Goal: Task Accomplishment & Management: Complete application form

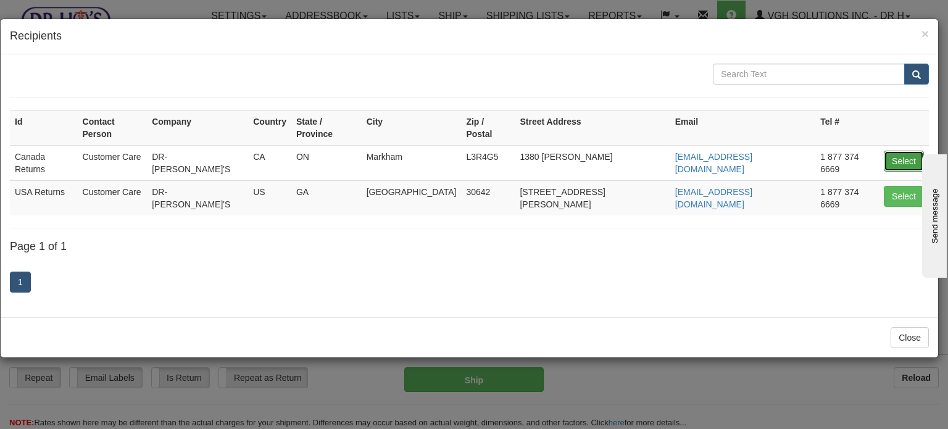
click at [901, 151] on button "Select" at bounding box center [904, 161] width 40 height 21
type input "Canada Returns"
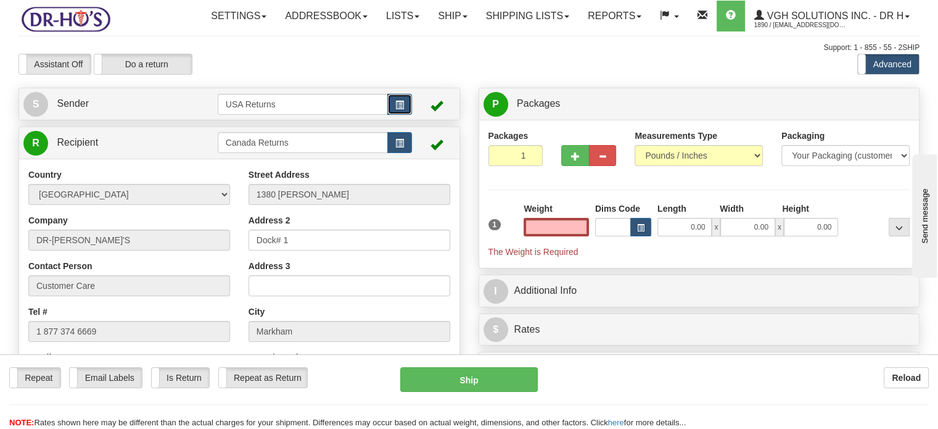
type input "0.00"
click at [396, 109] on span "button" at bounding box center [400, 105] width 9 height 8
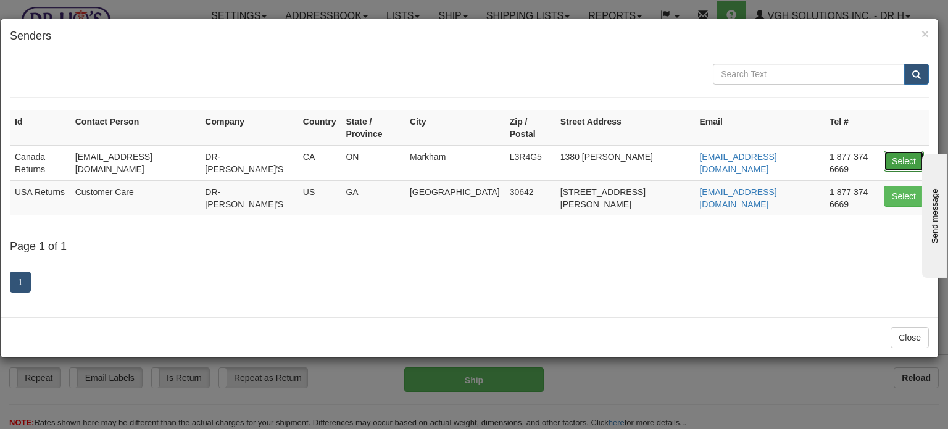
click at [905, 154] on button "Select" at bounding box center [904, 161] width 40 height 21
type input "Canada Returns"
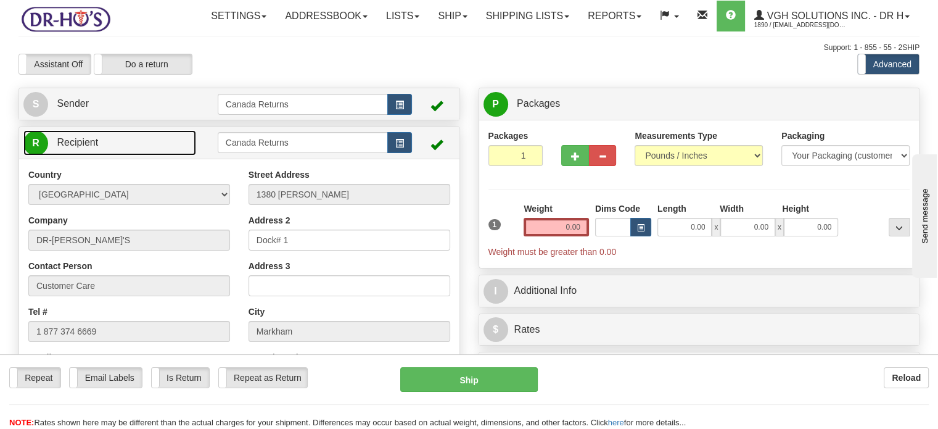
drag, startPoint x: 116, startPoint y: 166, endPoint x: 118, endPoint y: 136, distance: 30.3
click at [116, 155] on link "R Recipient" at bounding box center [109, 142] width 173 height 25
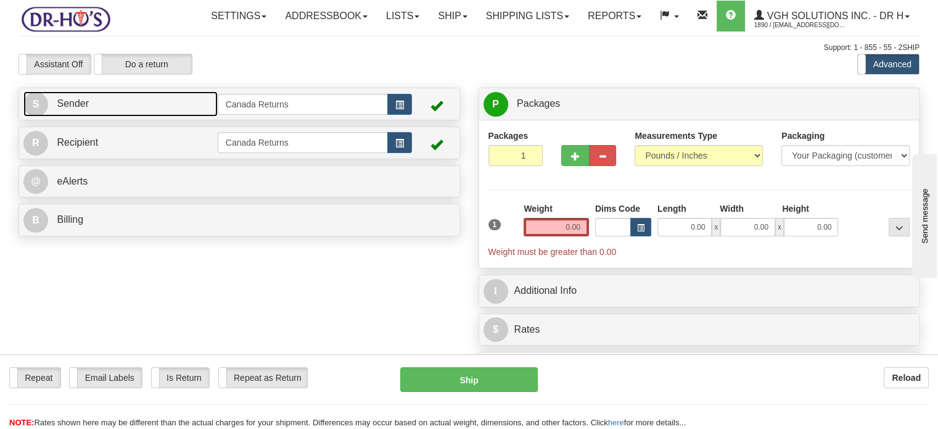
click at [124, 117] on link "S Sender" at bounding box center [120, 103] width 194 height 25
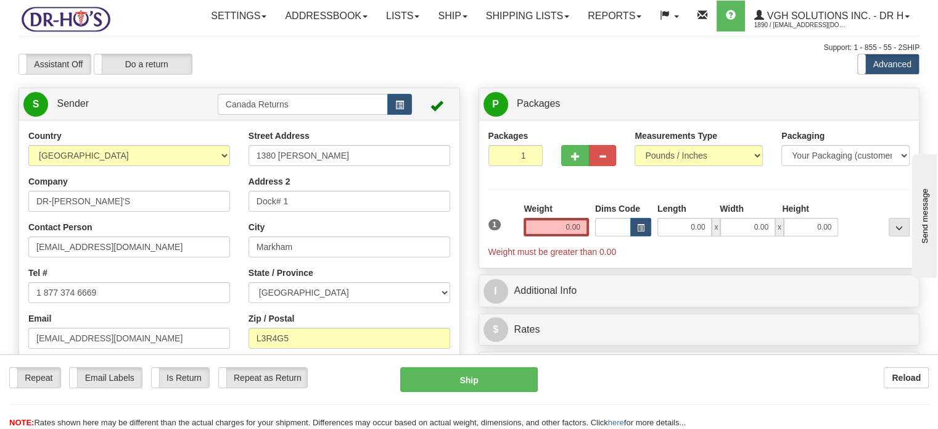
click at [330, 198] on div "Street Address [STREET_ADDRESS][PERSON_NAME] Address 2 Dock# 1 City [GEOGRAPHIC…" at bounding box center [349, 273] width 220 height 286
click at [334, 166] on input "1380 [PERSON_NAME]" at bounding box center [350, 155] width 202 height 21
paste input "[STREET_ADDRESS][PERSON_NAME]"
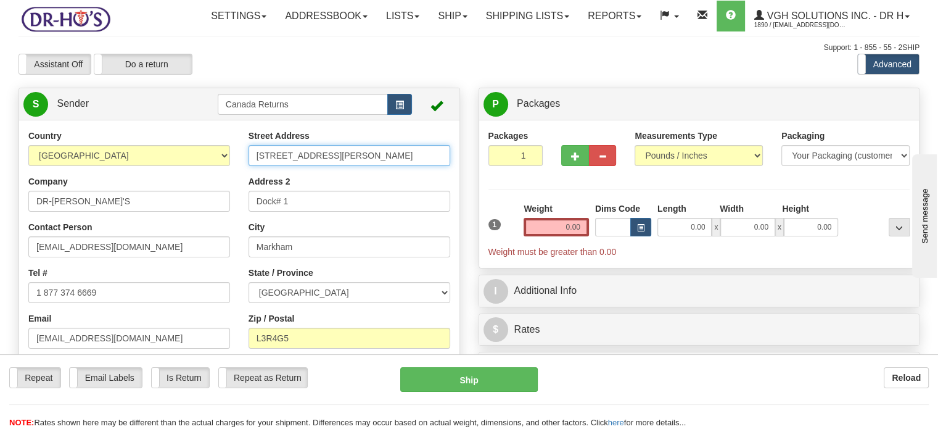
type input "[STREET_ADDRESS][PERSON_NAME]"
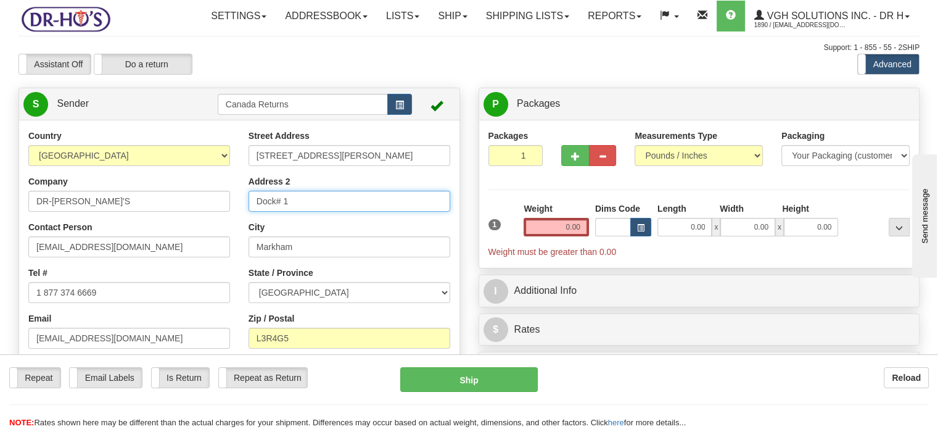
click at [328, 212] on input "Dock# 1" at bounding box center [350, 201] width 202 height 21
drag, startPoint x: 320, startPoint y: 226, endPoint x: 152, endPoint y: 227, distance: 167.8
click at [152, 226] on div "Country [GEOGRAPHIC_DATA] [GEOGRAPHIC_DATA] [GEOGRAPHIC_DATA] [GEOGRAPHIC_DATA]…" at bounding box center [239, 301] width 441 height 342
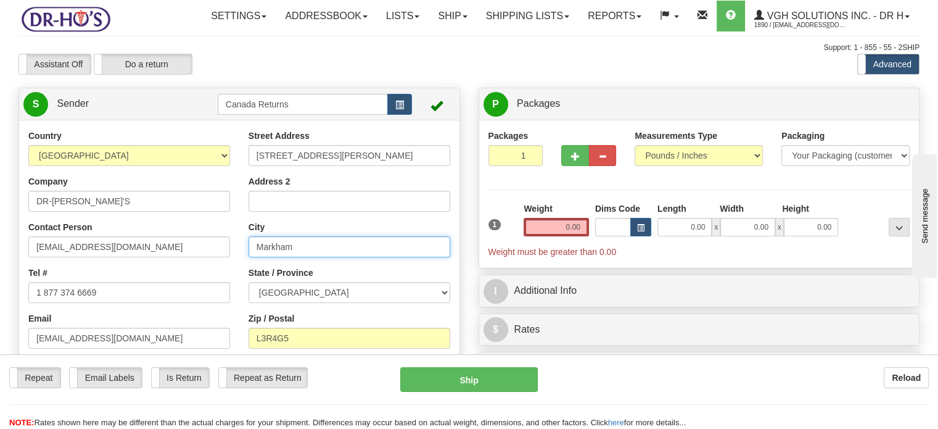
drag, startPoint x: 314, startPoint y: 273, endPoint x: 150, endPoint y: 278, distance: 164.2
click at [157, 278] on div "Country [GEOGRAPHIC_DATA] [GEOGRAPHIC_DATA] [GEOGRAPHIC_DATA] [GEOGRAPHIC_DATA]…" at bounding box center [239, 301] width 441 height 342
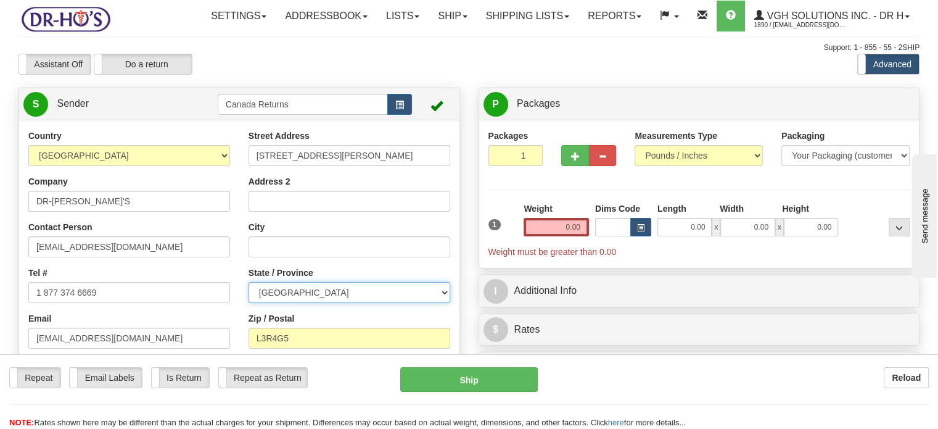
click at [279, 303] on select "[GEOGRAPHIC_DATA] [GEOGRAPHIC_DATA] [GEOGRAPHIC_DATA] [GEOGRAPHIC_DATA] [GEOGRA…" at bounding box center [350, 292] width 202 height 21
select select "AB"
click at [249, 303] on select "[GEOGRAPHIC_DATA] [GEOGRAPHIC_DATA] [GEOGRAPHIC_DATA] [GEOGRAPHIC_DATA] [GEOGRA…" at bounding box center [350, 292] width 202 height 21
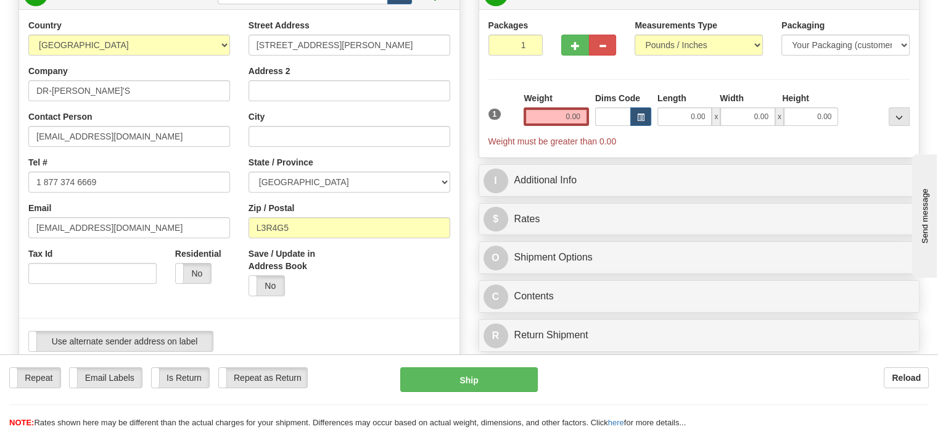
scroll to position [123, 0]
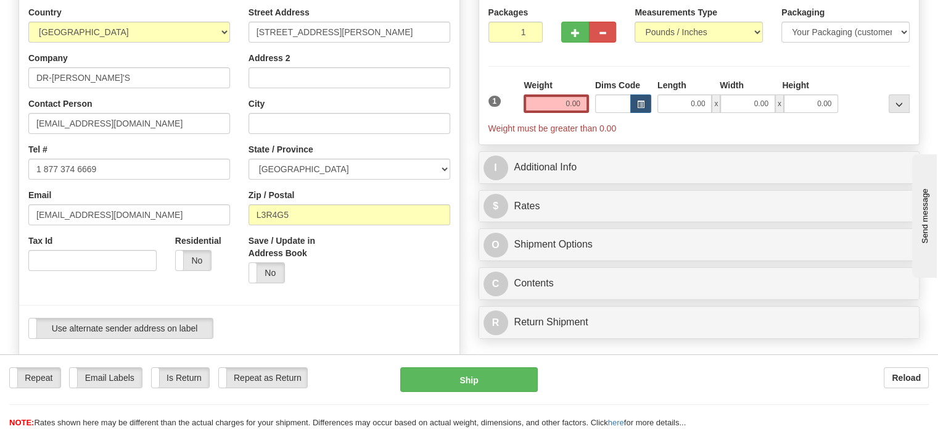
click at [343, 267] on div "Save / Update in Address Book Yes No" at bounding box center [294, 263] width 110 height 58
click at [347, 225] on input "L3R4G5" at bounding box center [350, 214] width 202 height 21
paste input "T8N7E6"
type input "T8N7E6"
click at [331, 134] on input "City" at bounding box center [350, 123] width 202 height 21
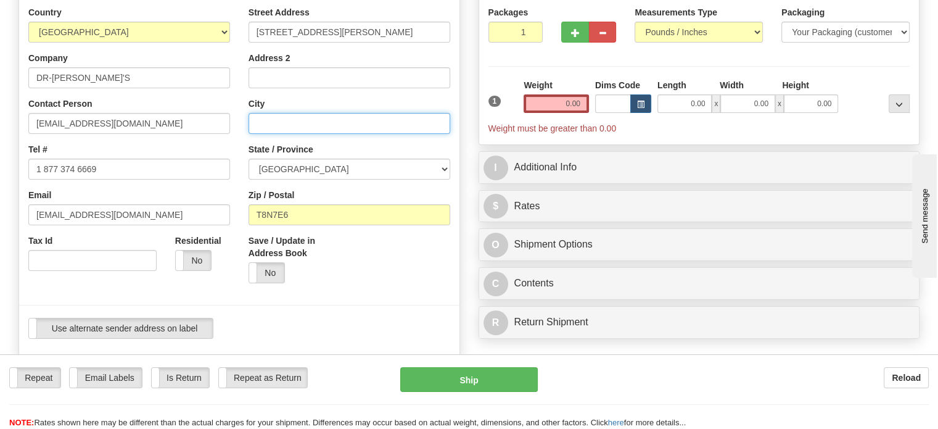
paste input "St. [PERSON_NAME]"
type input "St. [PERSON_NAME]"
click at [565, 113] on input "0.00" at bounding box center [556, 103] width 65 height 19
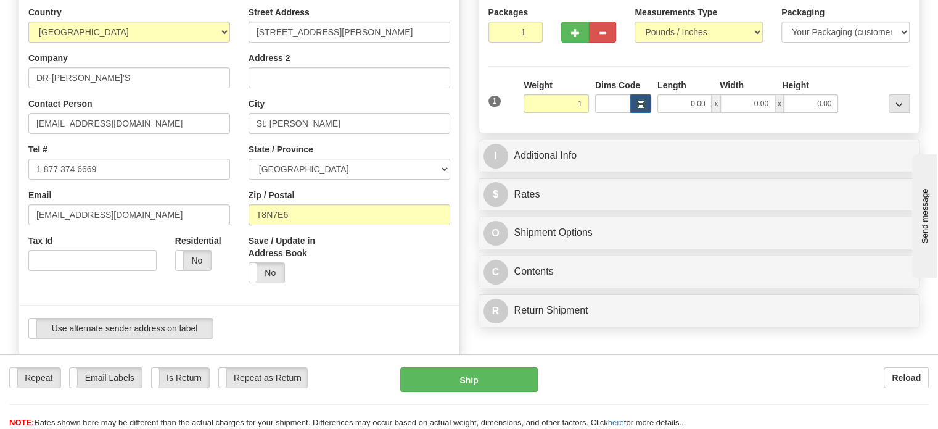
type input "1.00"
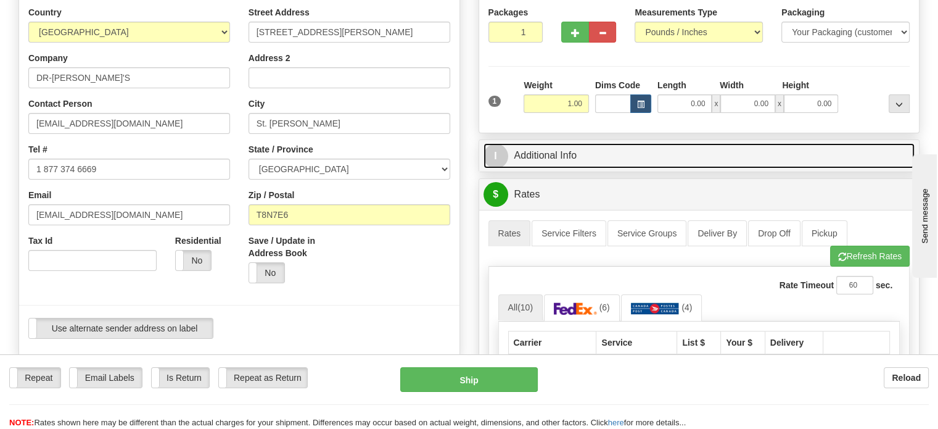
click at [603, 168] on link "I Additional Info" at bounding box center [700, 155] width 432 height 25
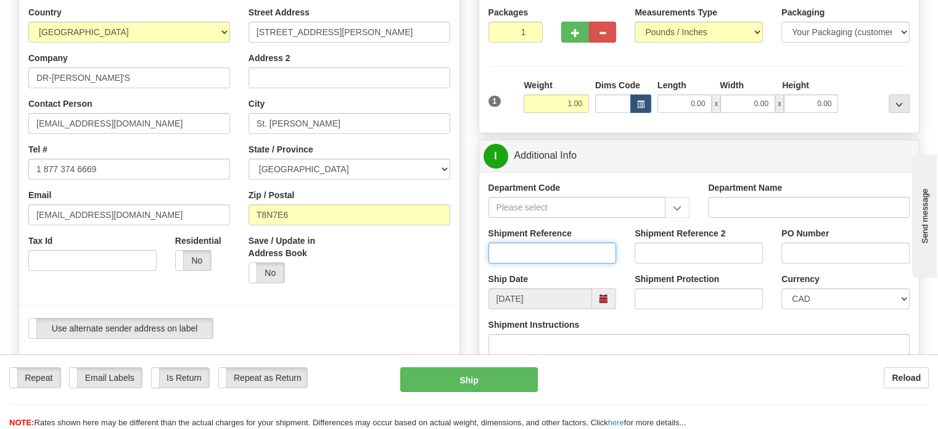
click at [565, 263] on input "Shipment Reference" at bounding box center [553, 252] width 128 height 21
paste input "1206149"
click at [598, 309] on span at bounding box center [604, 298] width 24 height 21
type input "1206149"
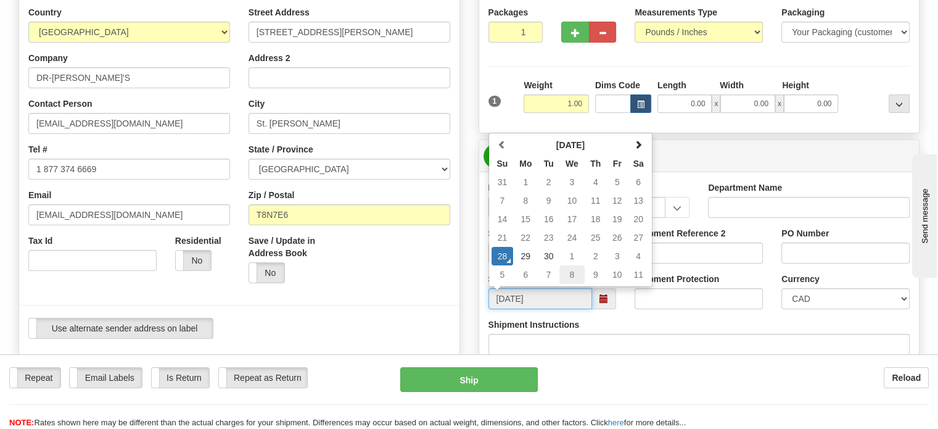
click at [565, 284] on td "8" at bounding box center [572, 274] width 25 height 19
type input "[DATE]"
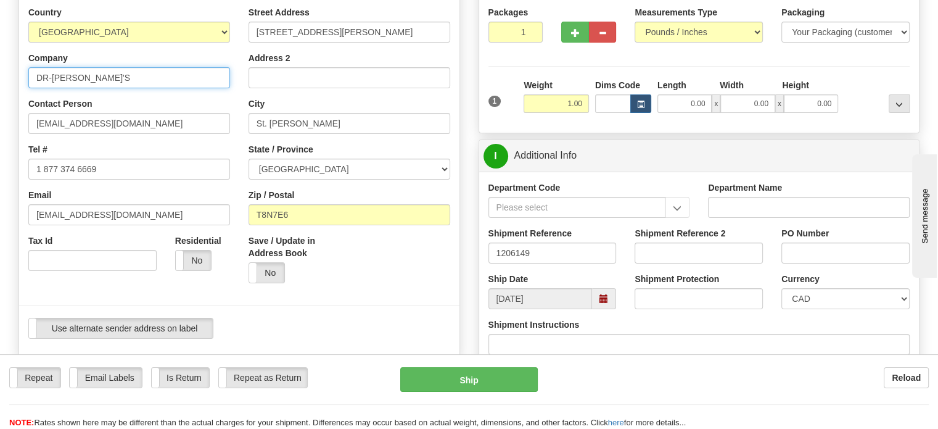
click at [143, 88] on input "DR-[PERSON_NAME]'S" at bounding box center [129, 77] width 202 height 21
paste input "[PERSON_NAME]"
type input "[PERSON_NAME]"
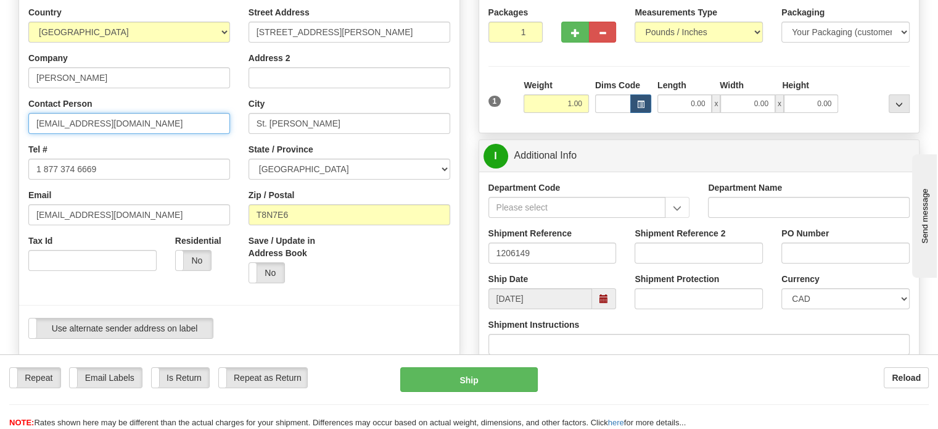
click at [128, 134] on input "[EMAIL_ADDRESS][DOMAIN_NAME]" at bounding box center [129, 123] width 202 height 21
paste input "[PERSON_NAME]"
type input "[PERSON_NAME]"
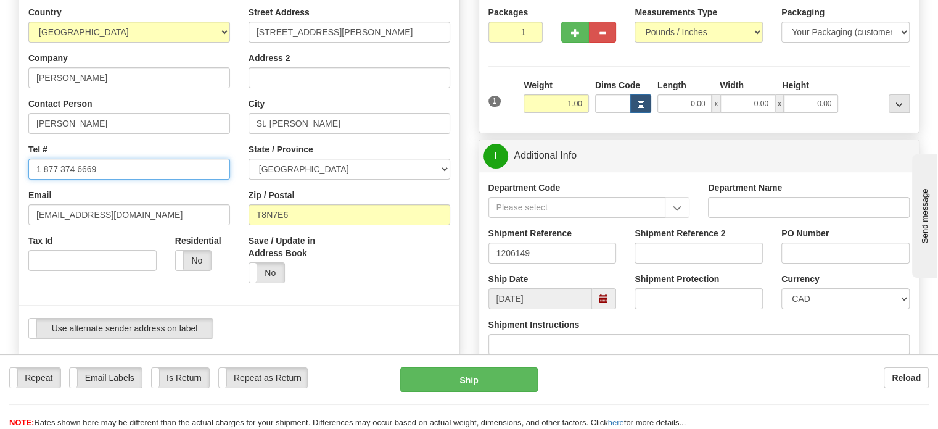
click at [193, 180] on input "1 877 374 6669" at bounding box center [129, 169] width 202 height 21
paste input "7805690706"
type input "7805690706"
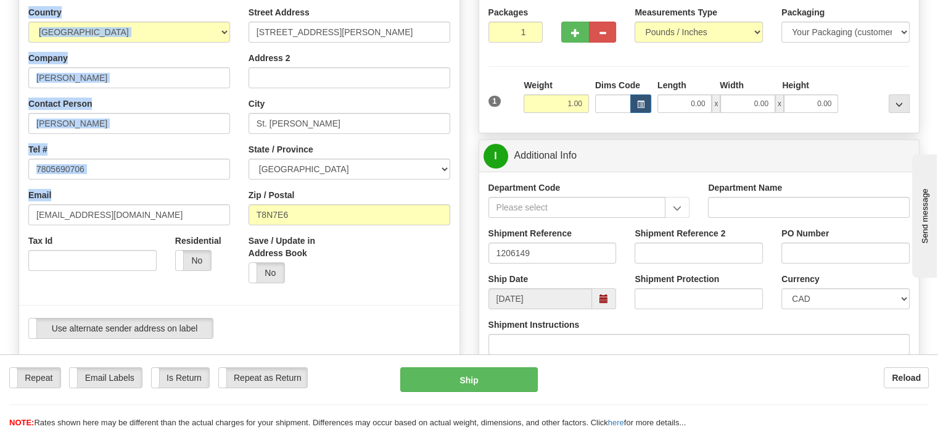
drag, startPoint x: 167, startPoint y: 229, endPoint x: 0, endPoint y: 247, distance: 168.2
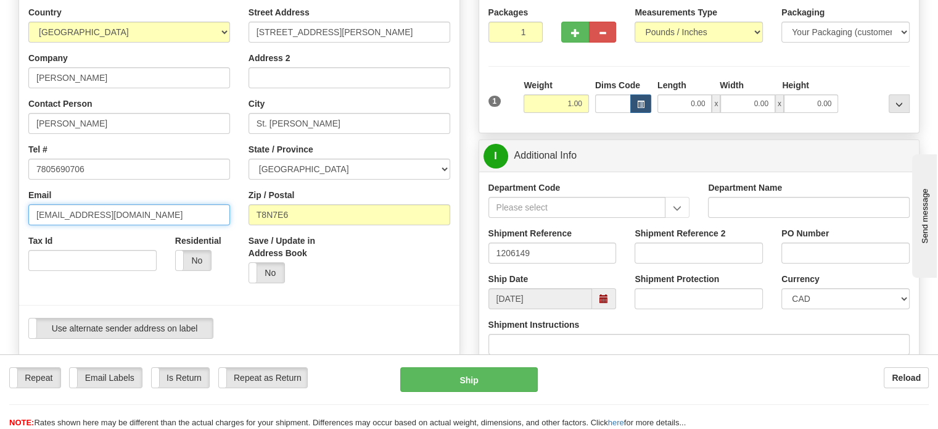
click at [221, 225] on input "[EMAIL_ADDRESS][DOMAIN_NAME]" at bounding box center [129, 214] width 202 height 21
drag, startPoint x: 135, startPoint y: 242, endPoint x: 0, endPoint y: 231, distance: 135.6
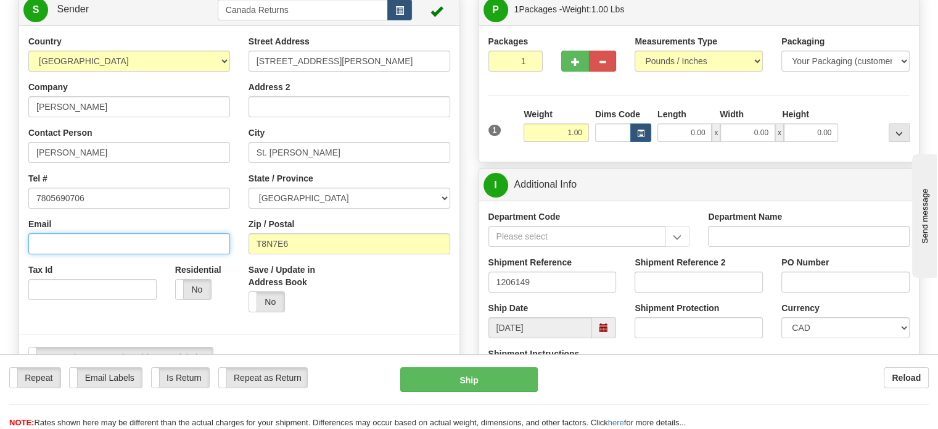
scroll to position [62, 0]
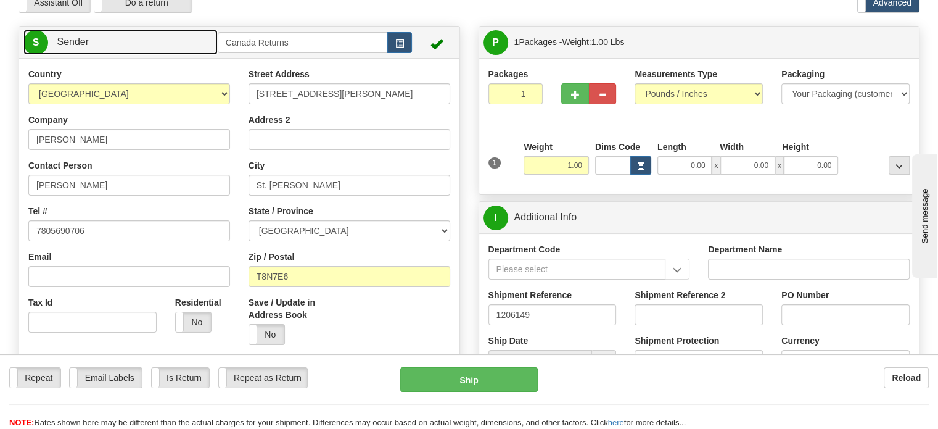
click at [170, 55] on link "S Sender" at bounding box center [120, 42] width 194 height 25
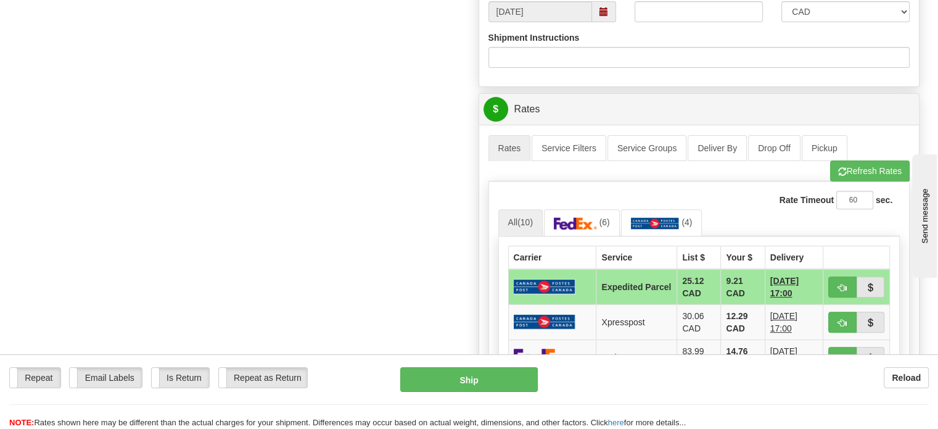
scroll to position [432, 0]
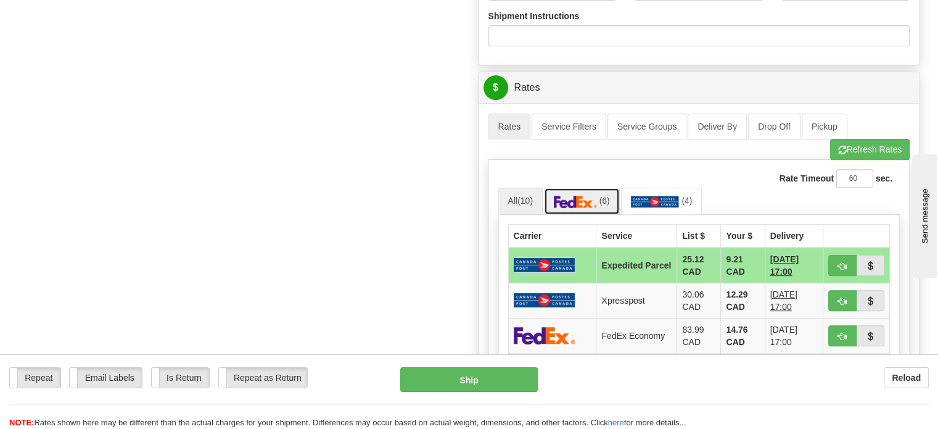
click at [573, 214] on link "(6)" at bounding box center [582, 201] width 76 height 27
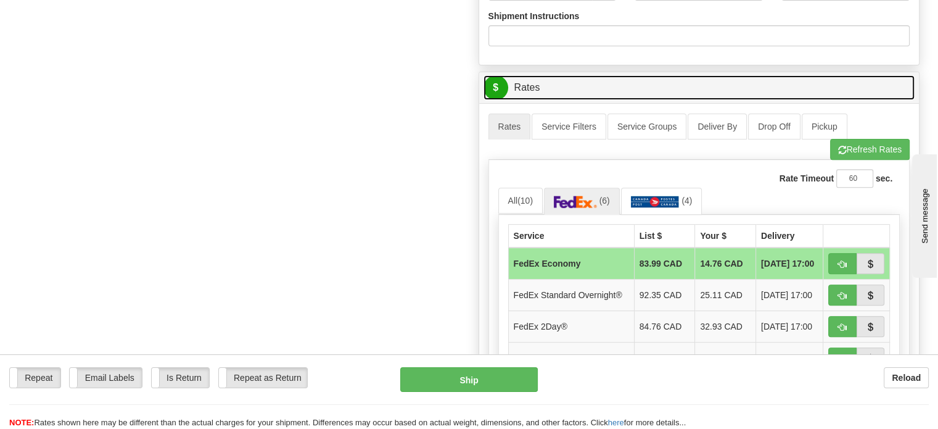
click at [769, 101] on link "$ Rates" at bounding box center [700, 87] width 432 height 25
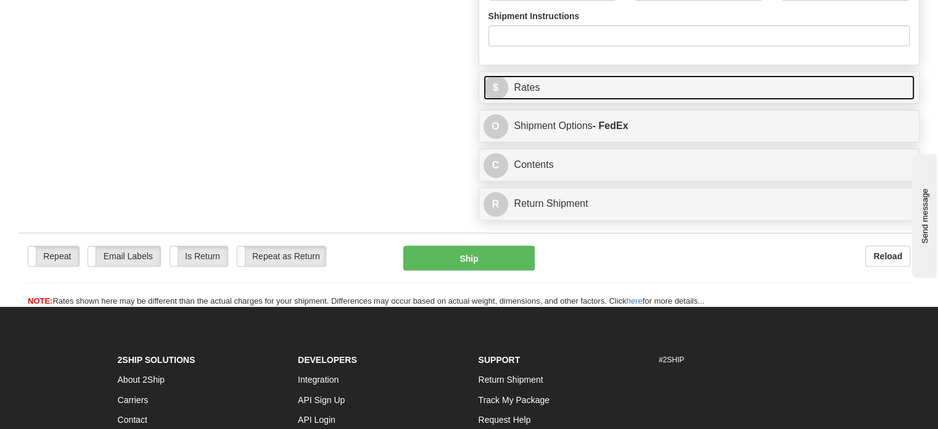
click at [770, 101] on link "$ Rates" at bounding box center [700, 87] width 432 height 25
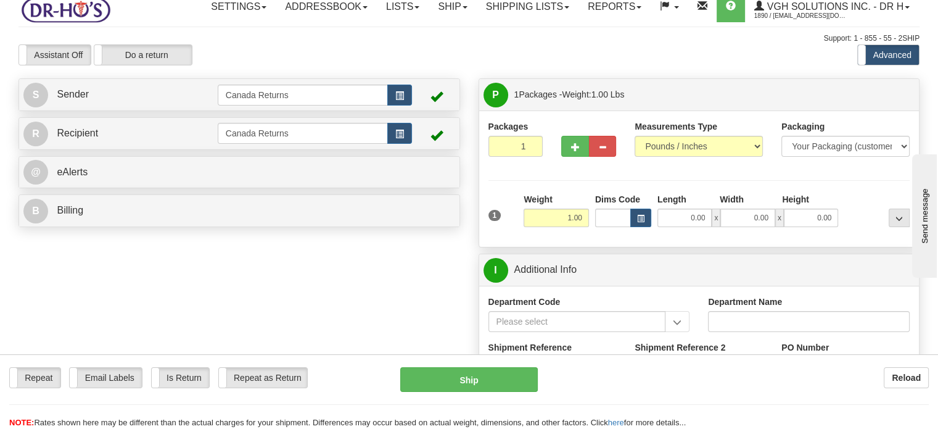
scroll to position [0, 0]
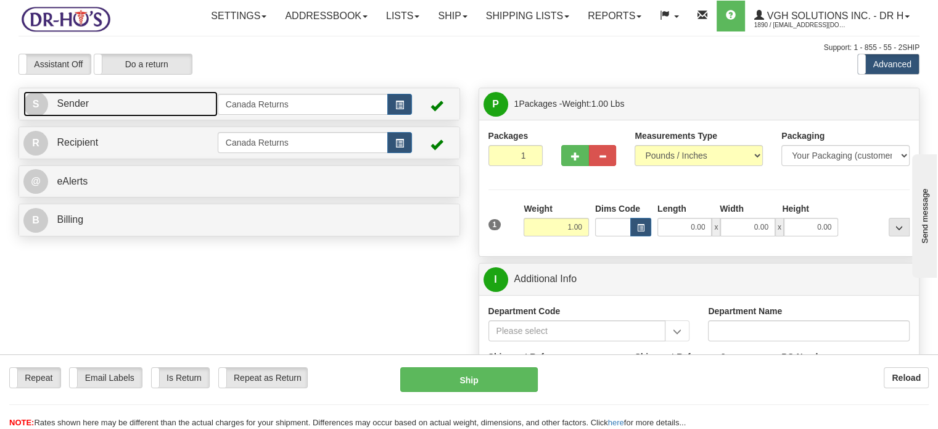
click at [130, 117] on link "S Sender" at bounding box center [120, 103] width 194 height 25
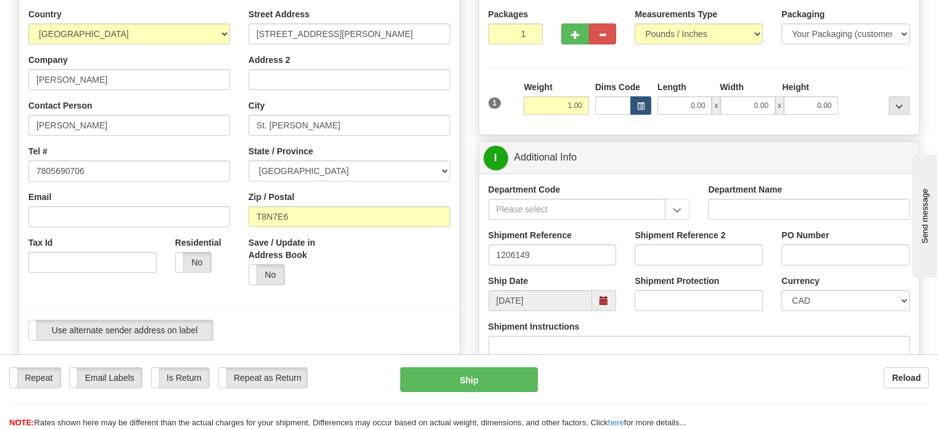
scroll to position [123, 0]
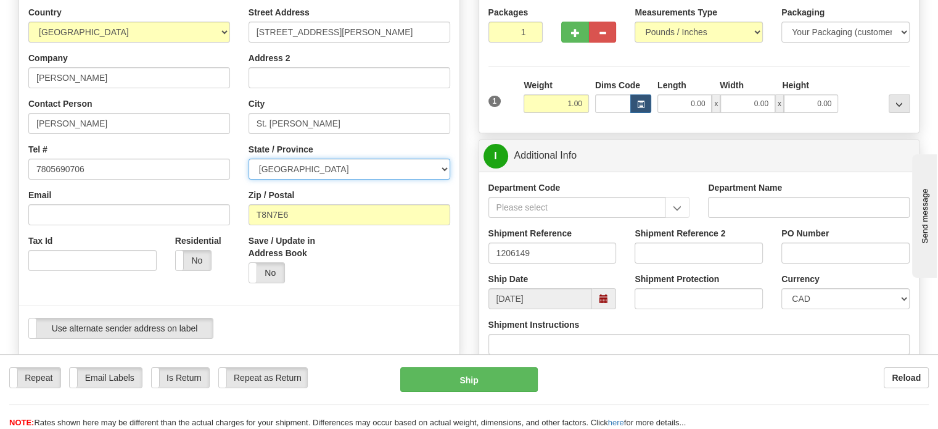
click at [304, 180] on select "[GEOGRAPHIC_DATA] [GEOGRAPHIC_DATA] [GEOGRAPHIC_DATA] [GEOGRAPHIC_DATA] [GEOGRA…" at bounding box center [350, 169] width 202 height 21
click at [249, 180] on select "[GEOGRAPHIC_DATA] [GEOGRAPHIC_DATA] [GEOGRAPHIC_DATA] [GEOGRAPHIC_DATA] [GEOGRA…" at bounding box center [350, 169] width 202 height 21
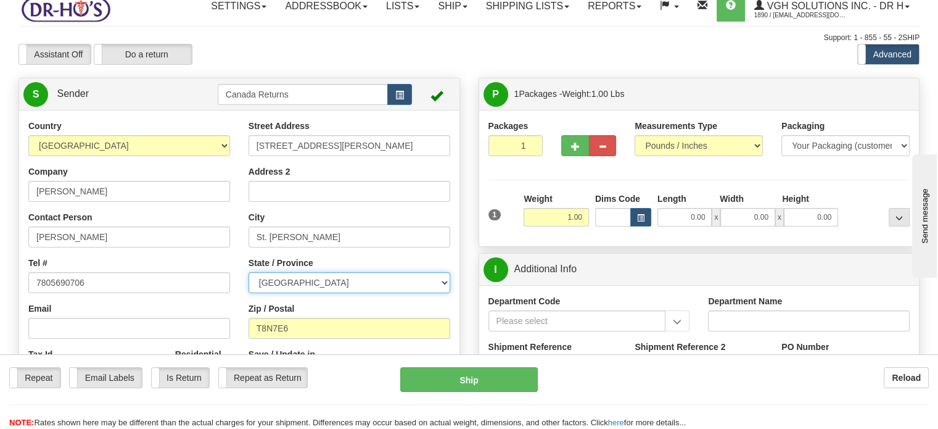
scroll to position [0, 0]
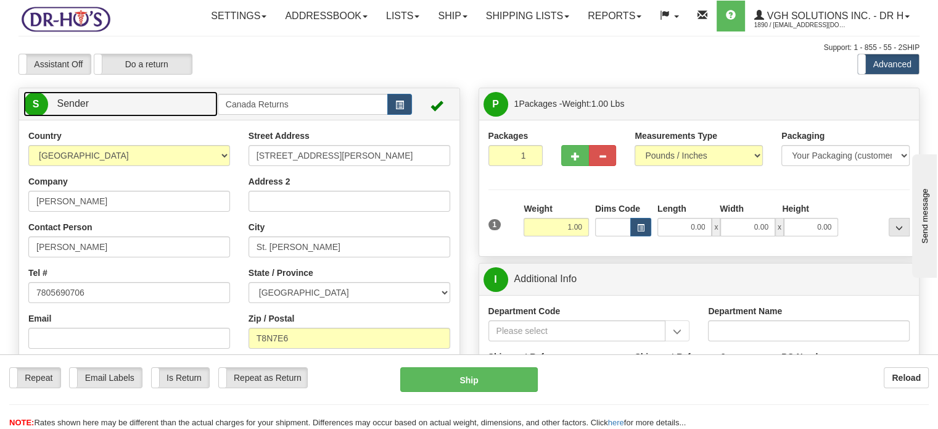
click at [149, 117] on link "S Sender" at bounding box center [120, 103] width 194 height 25
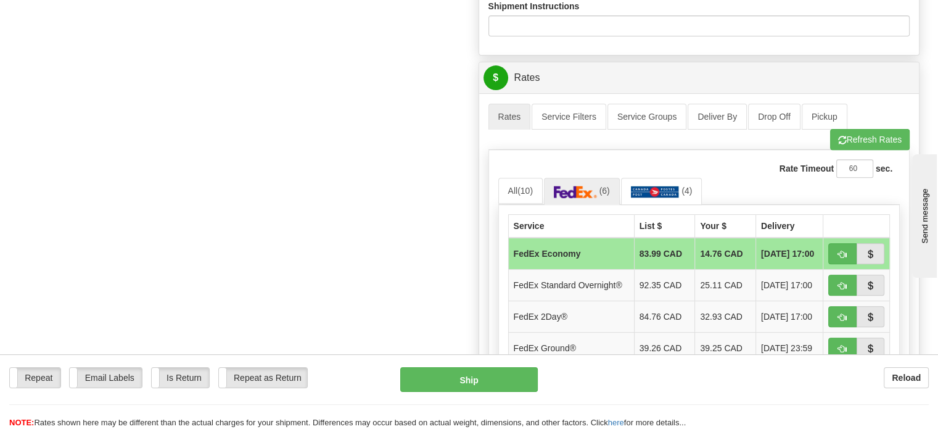
scroll to position [494, 0]
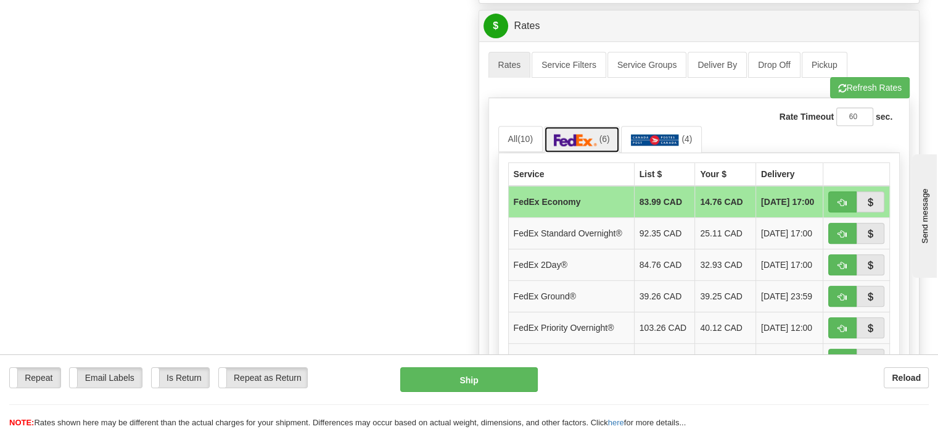
click at [580, 146] on img at bounding box center [575, 140] width 43 height 12
click at [526, 144] on span "(10)" at bounding box center [525, 139] width 15 height 10
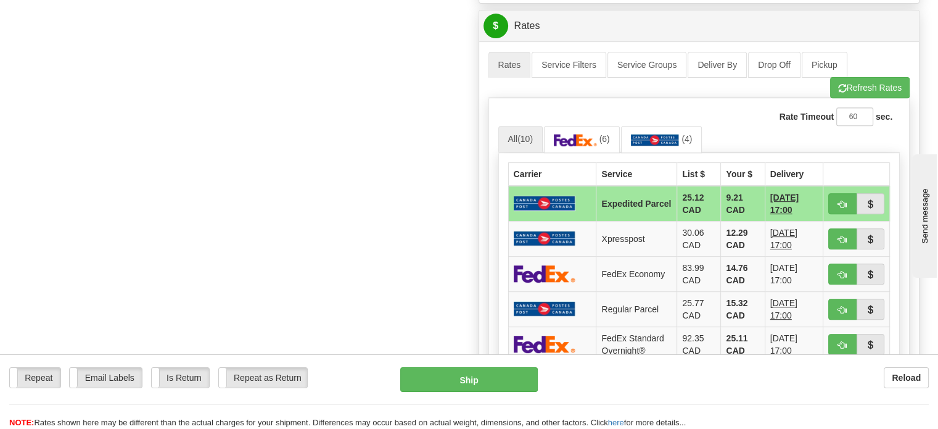
click at [621, 152] on li "(6)" at bounding box center [582, 139] width 77 height 27
click at [607, 152] on link "(6)" at bounding box center [582, 139] width 76 height 27
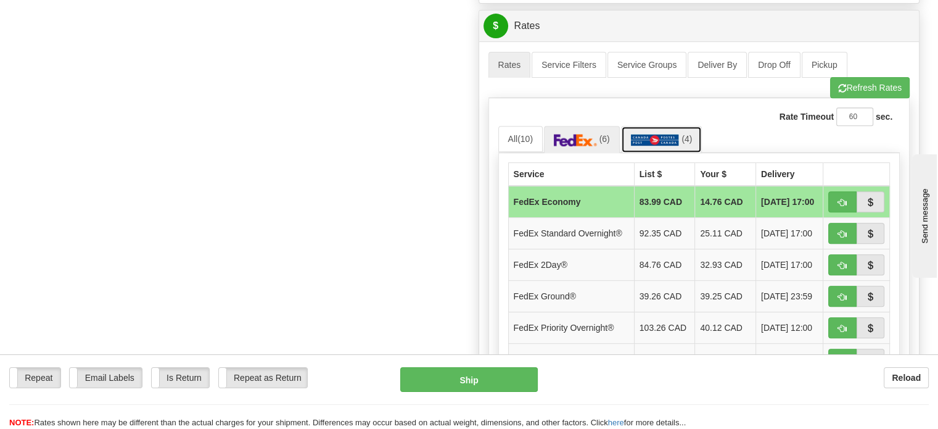
click at [659, 146] on img at bounding box center [655, 140] width 49 height 12
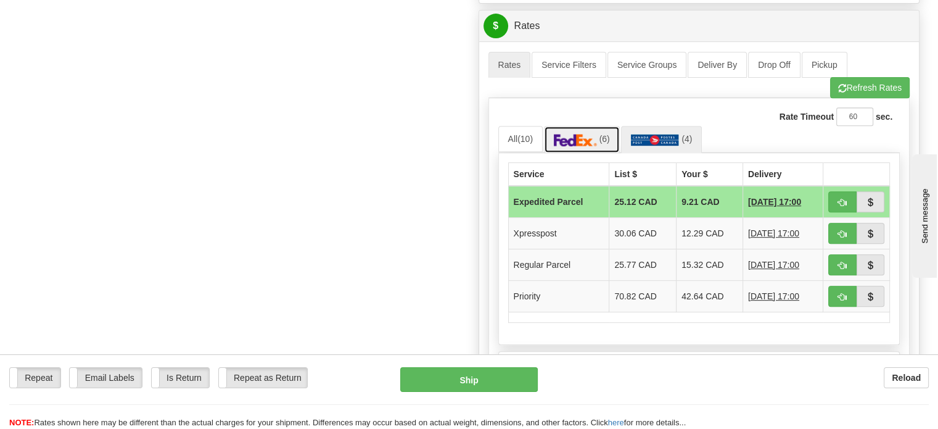
click at [590, 146] on img at bounding box center [575, 140] width 43 height 12
